Goal: Check status: Check status

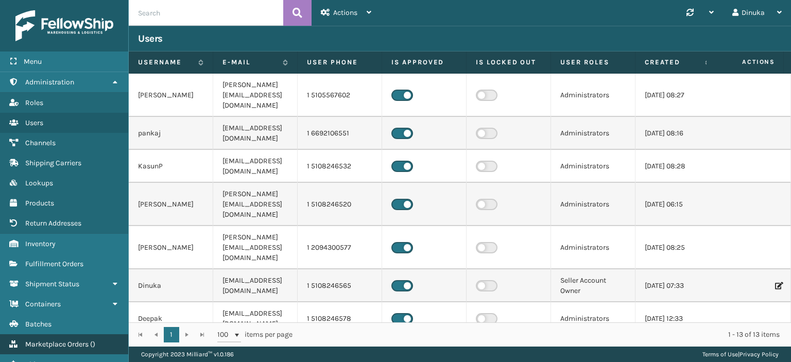
click at [68, 341] on span "Marketplace Orders" at bounding box center [56, 344] width 63 height 9
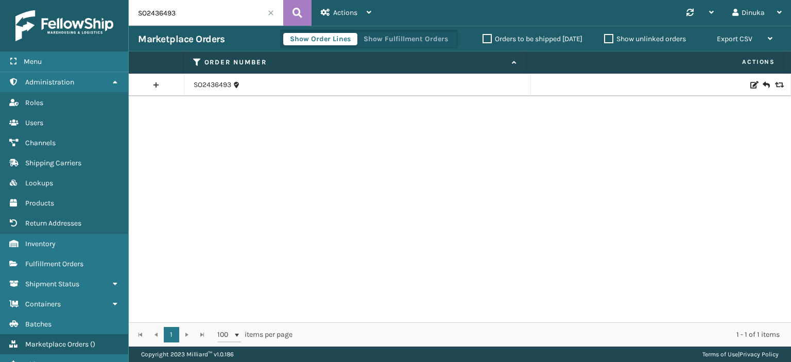
click at [165, 13] on input "SO2436493" at bounding box center [206, 13] width 154 height 26
click at [210, 84] on link "SO2436493" at bounding box center [213, 85] width 38 height 10
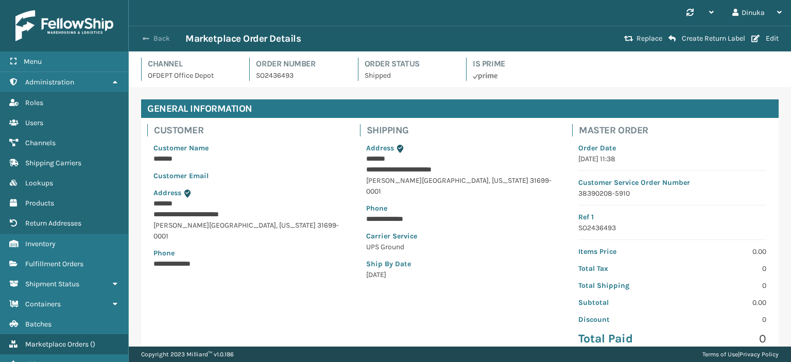
click at [167, 38] on button "Back" at bounding box center [161, 38] width 47 height 9
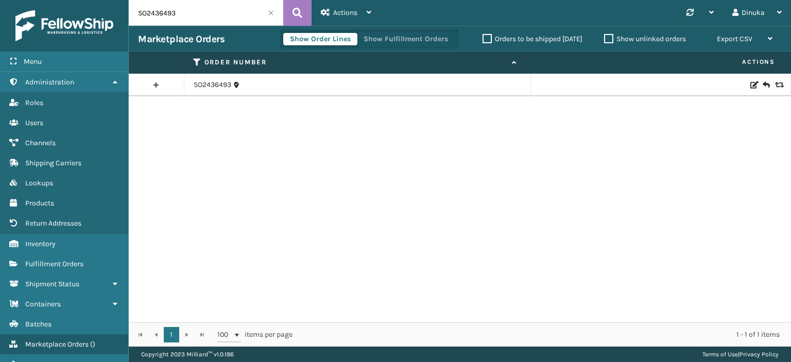
click at [270, 13] on span at bounding box center [271, 13] width 6 height 6
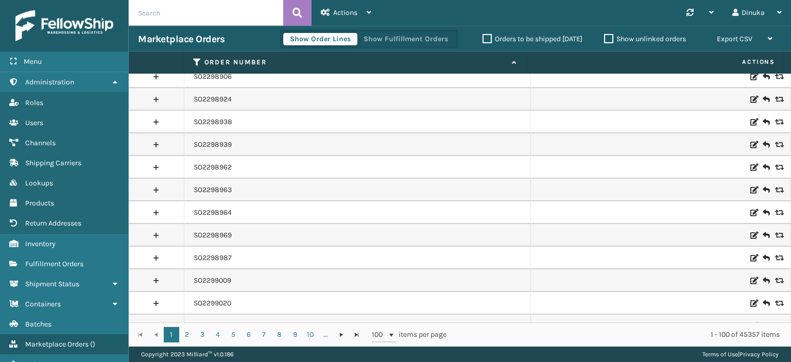
scroll to position [2015, 0]
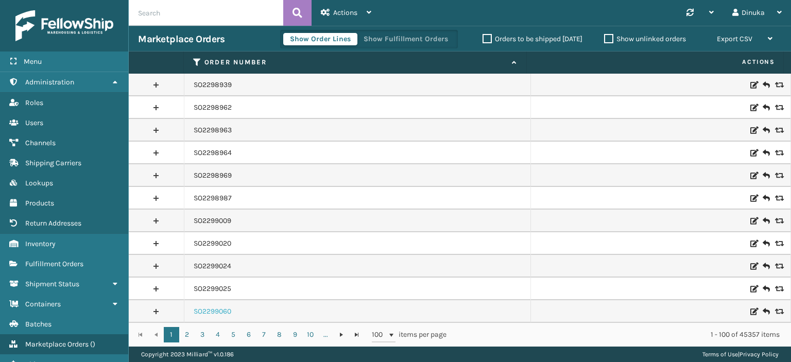
click at [196, 310] on link "SO2299060" at bounding box center [213, 311] width 38 height 10
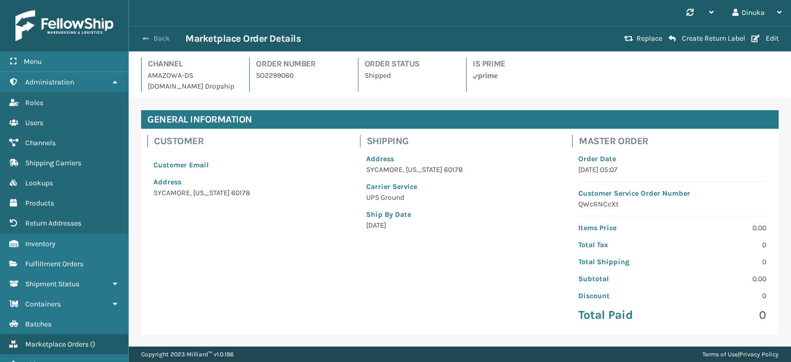
click at [148, 41] on span "button" at bounding box center [146, 38] width 6 height 7
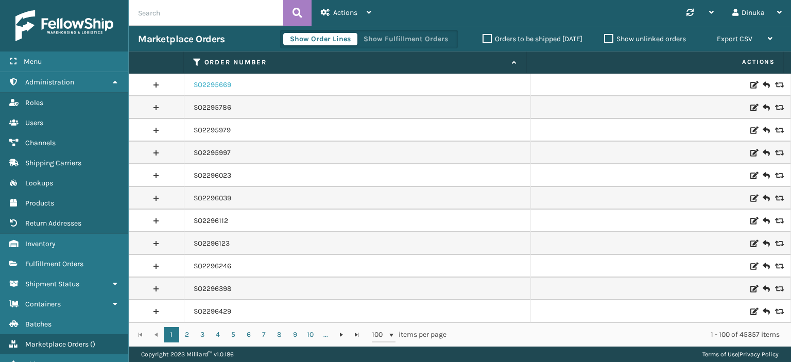
click at [204, 81] on link "SO2295669" at bounding box center [213, 85] width 38 height 10
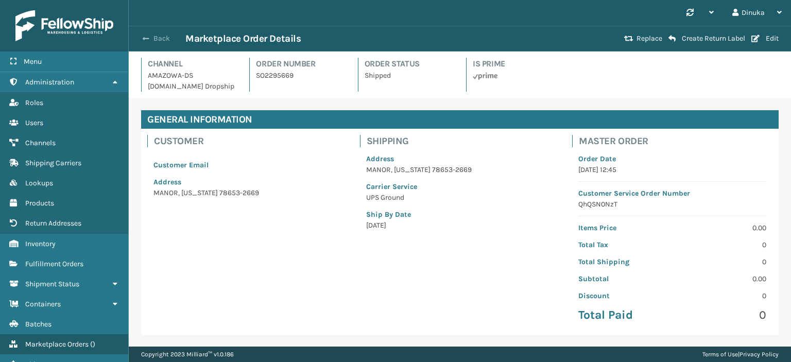
click at [149, 40] on button "Back" at bounding box center [161, 38] width 47 height 9
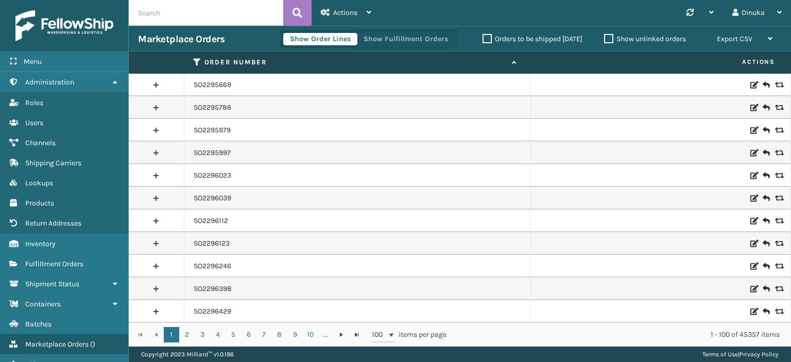
click at [240, 15] on input "text" at bounding box center [206, 13] width 154 height 26
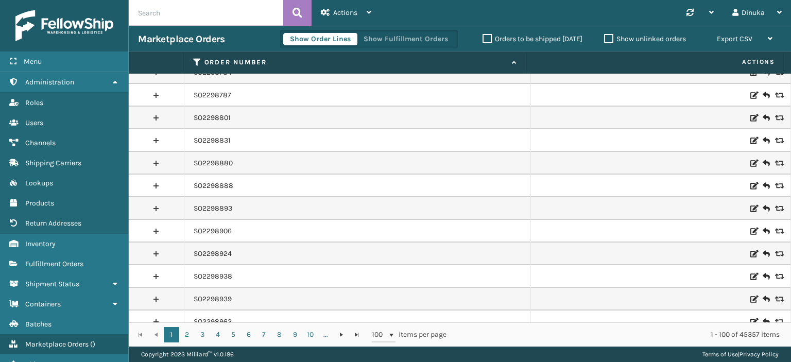
scroll to position [2015, 0]
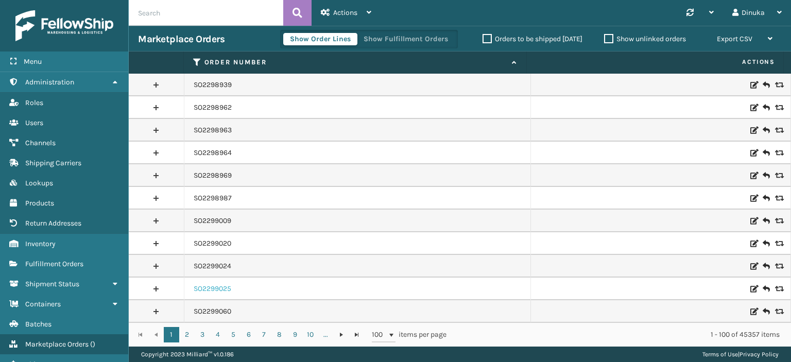
click at [215, 287] on link "SO2299025" at bounding box center [213, 289] width 38 height 10
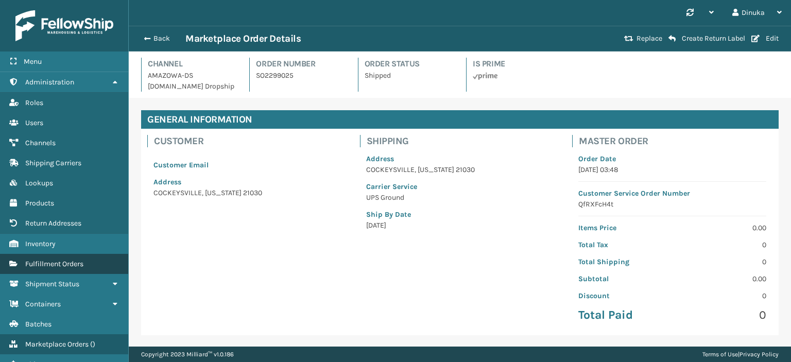
click at [80, 264] on span "Fulfillment Orders" at bounding box center [54, 263] width 58 height 9
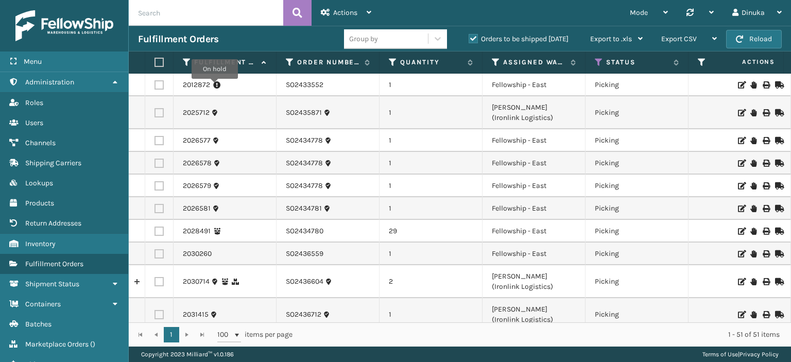
click at [215, 86] on icon at bounding box center [216, 85] width 7 height 10
click at [192, 85] on link "2012872" at bounding box center [196, 85] width 27 height 10
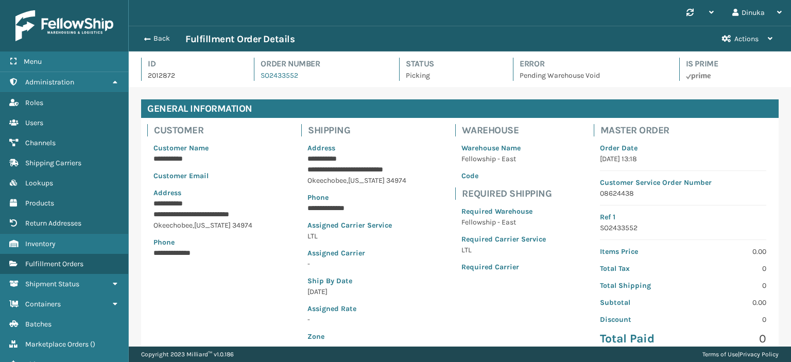
scroll to position [25, 661]
drag, startPoint x: 301, startPoint y: 76, endPoint x: 249, endPoint y: 76, distance: 51.5
click at [249, 76] on div "Id 2012872 Order Number SO2433552 Status Picking Error Pending Warehouse Void I…" at bounding box center [459, 72] width 637 height 29
copy link "SO2433552"
click at [153, 40] on button "Back" at bounding box center [161, 38] width 47 height 9
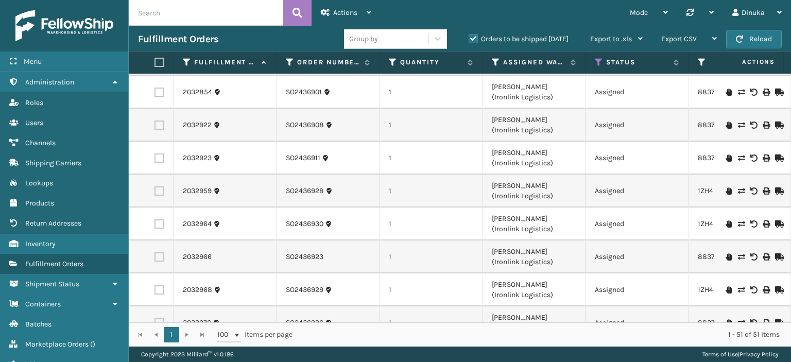
scroll to position [1284, 0]
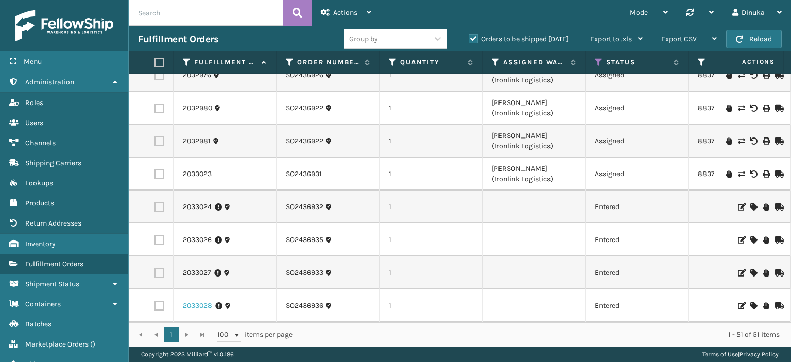
click at [195, 301] on link "2033028" at bounding box center [197, 306] width 29 height 10
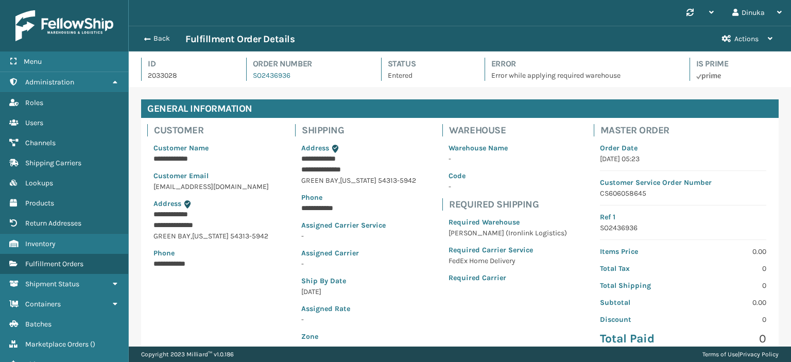
scroll to position [25, 661]
click at [165, 37] on button "Back" at bounding box center [161, 38] width 47 height 9
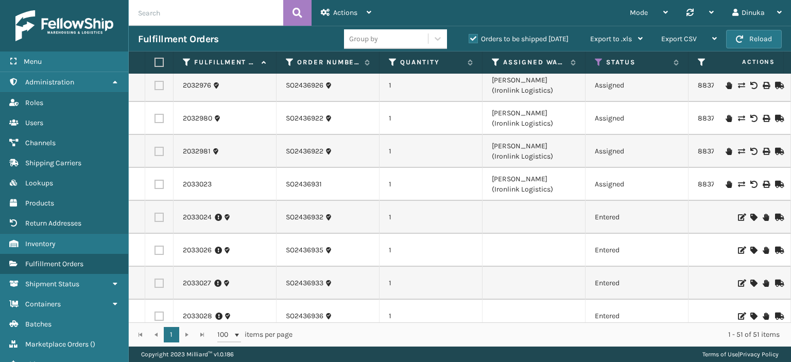
scroll to position [1284, 0]
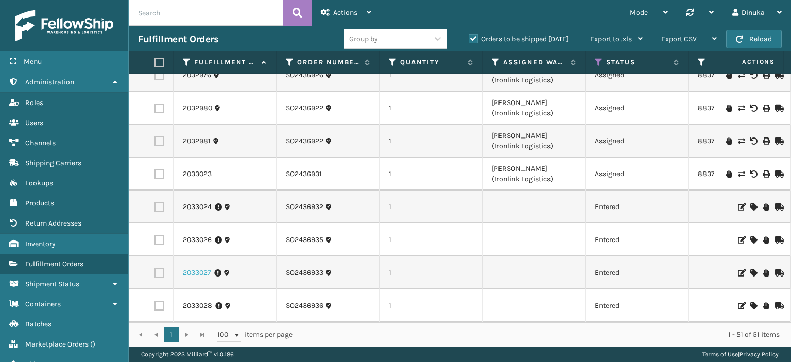
click at [194, 268] on link "2033027" at bounding box center [197, 273] width 28 height 10
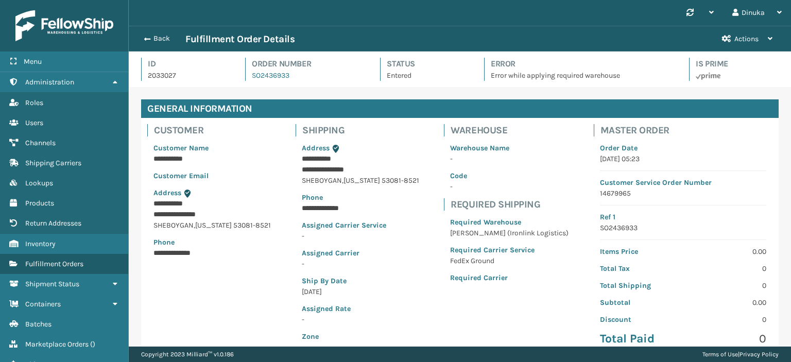
scroll to position [25, 661]
click at [148, 40] on span "button" at bounding box center [146, 39] width 6 height 7
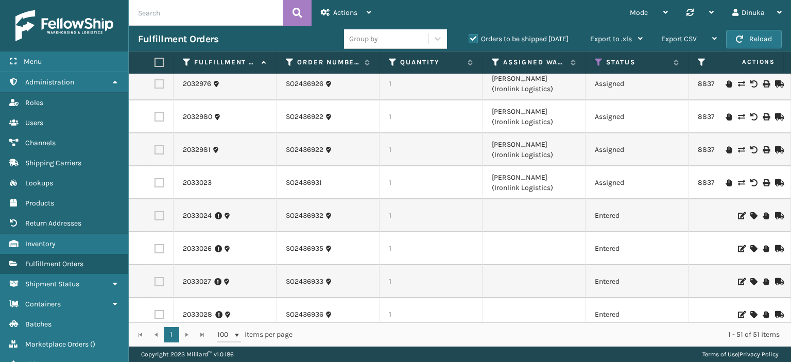
scroll to position [1284, 0]
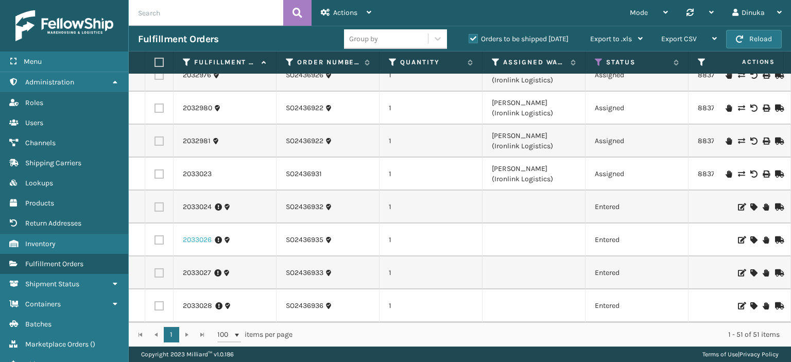
click at [194, 235] on link "2033026" at bounding box center [197, 240] width 29 height 10
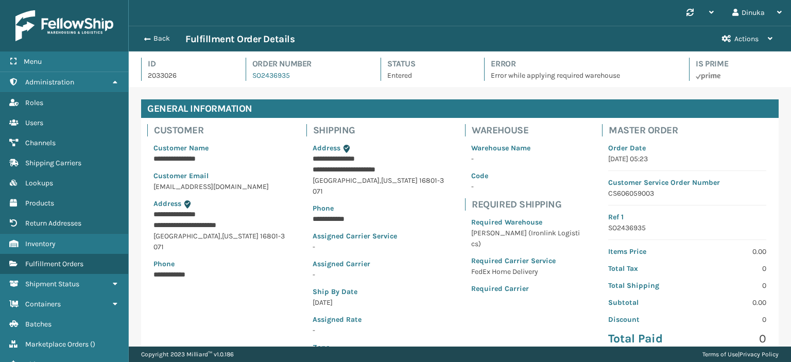
scroll to position [25, 661]
click at [157, 39] on button "Back" at bounding box center [161, 38] width 47 height 9
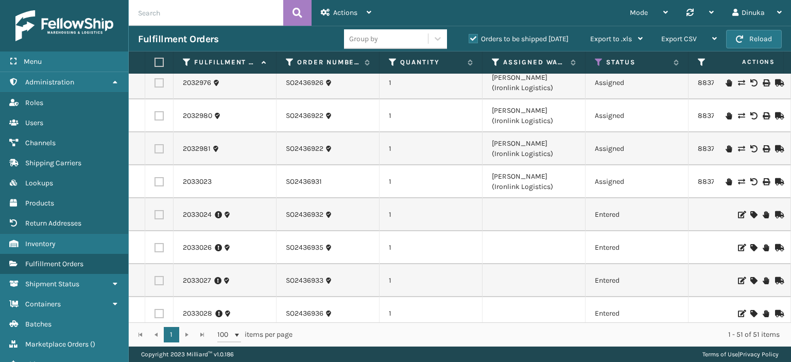
scroll to position [1284, 0]
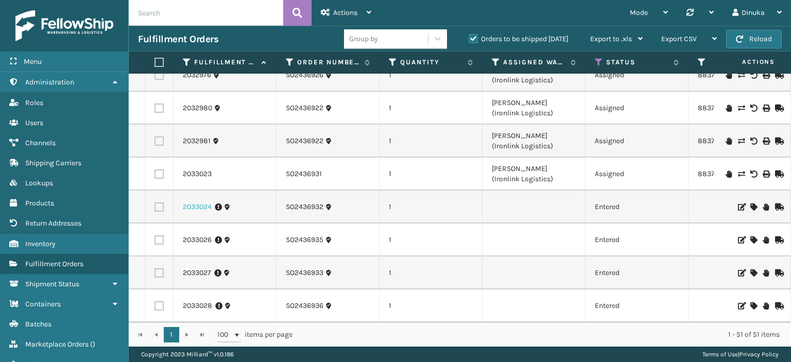
click at [190, 202] on link "2033024" at bounding box center [197, 207] width 29 height 10
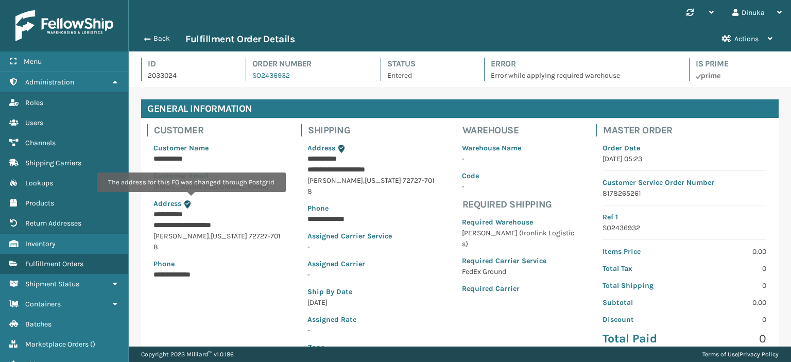
scroll to position [25, 661]
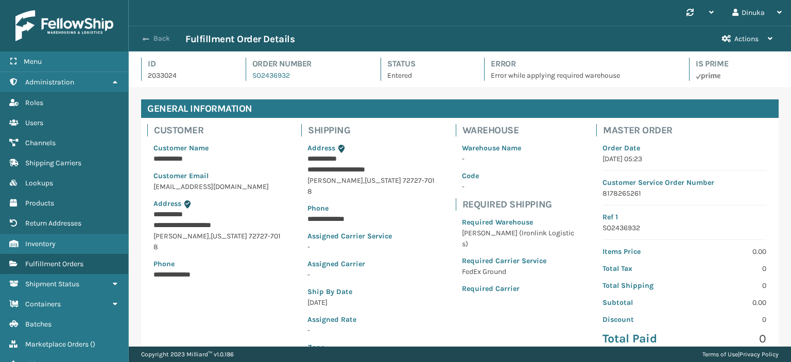
click at [148, 40] on span "button" at bounding box center [146, 39] width 6 height 7
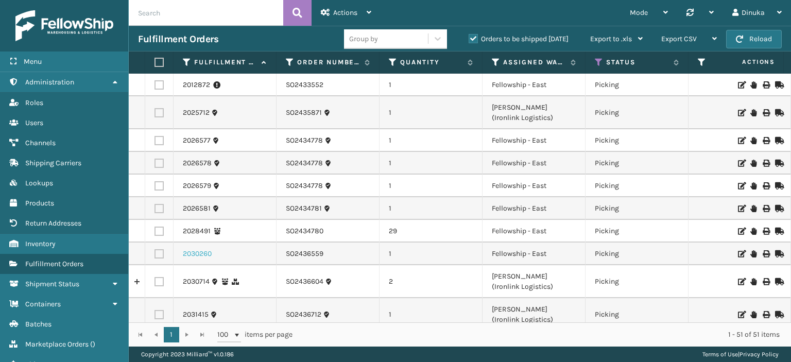
click at [193, 253] on link "2030260" at bounding box center [197, 254] width 29 height 10
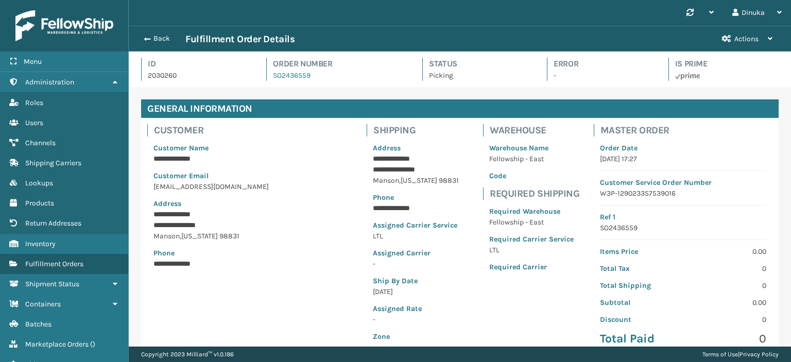
scroll to position [25, 661]
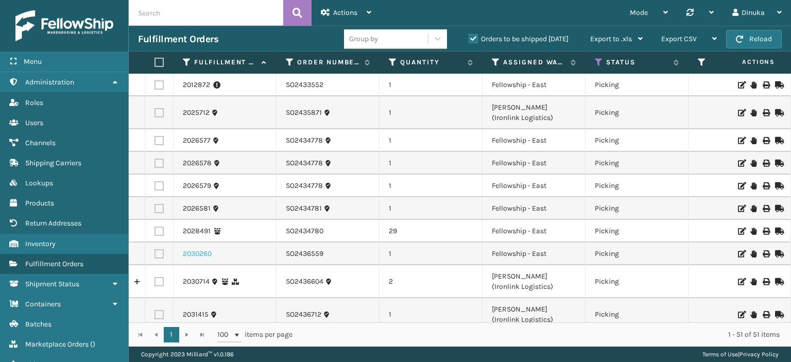
click at [205, 255] on link "2030260" at bounding box center [197, 254] width 29 height 10
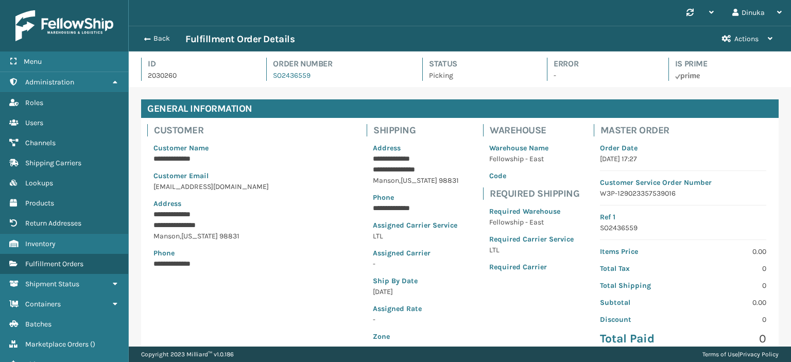
scroll to position [25, 661]
